Goal: Task Accomplishment & Management: Manage account settings

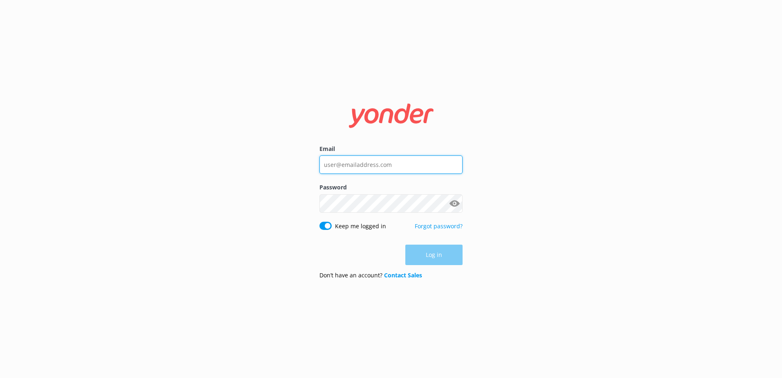
type input "[PERSON_NAME][EMAIL_ADDRESS][PERSON_NAME][DOMAIN_NAME]"
click at [455, 203] on button "Show password" at bounding box center [454, 203] width 16 height 16
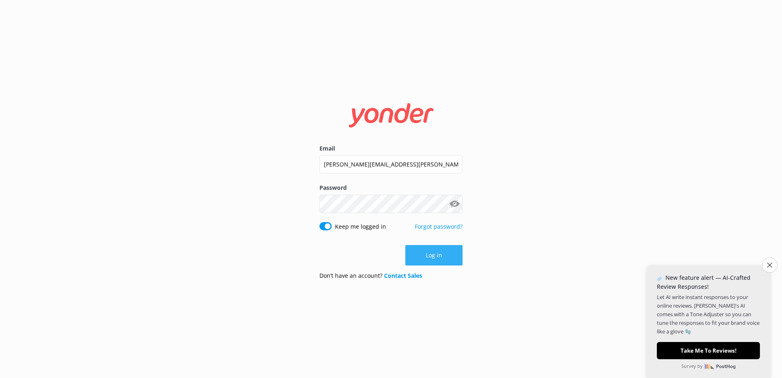
click at [435, 252] on button "Log in" at bounding box center [433, 255] width 57 height 20
